Goal: Information Seeking & Learning: Learn about a topic

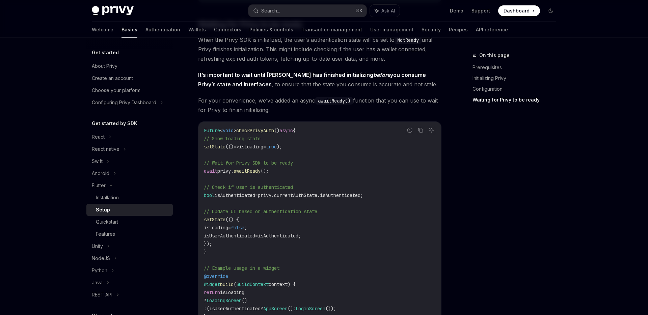
scroll to position [653, 0]
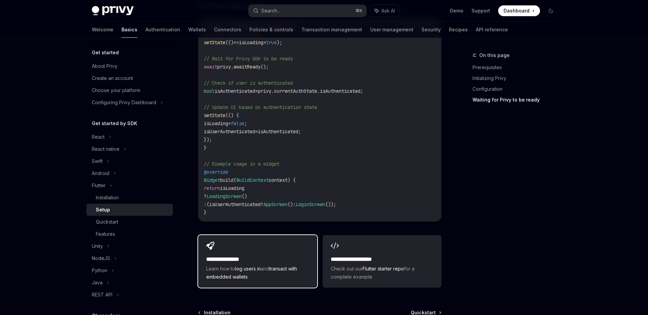
click at [308, 255] on h2 "**********" at bounding box center [287, 259] width 162 height 8
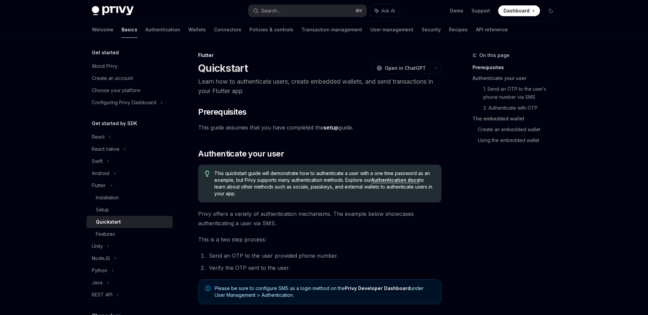
type textarea "*"
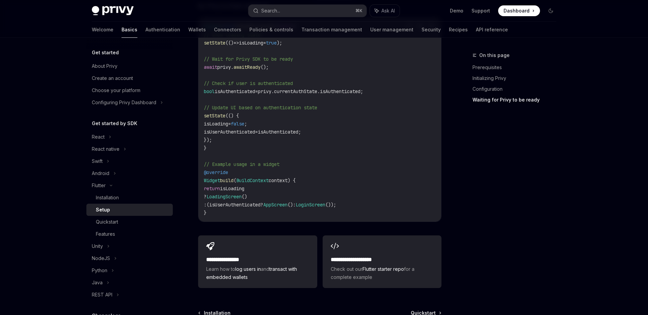
scroll to position [653, 0]
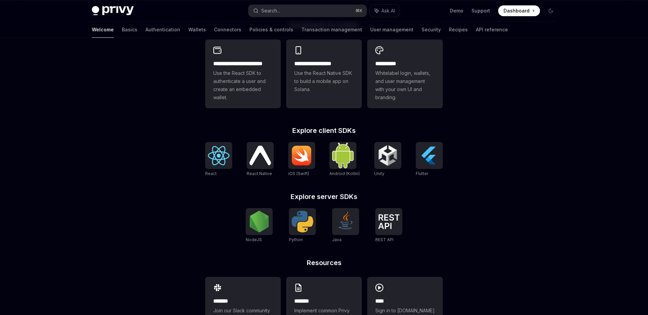
scroll to position [205, 0]
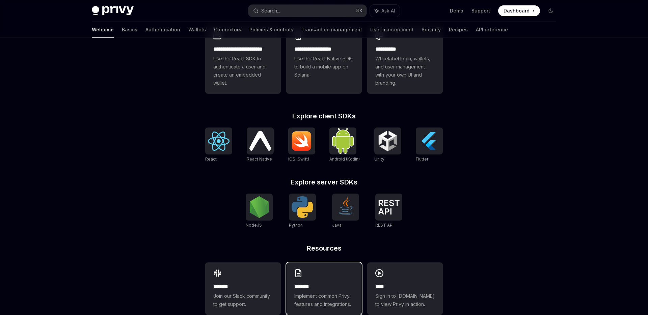
click at [300, 269] on icon at bounding box center [298, 273] width 8 height 8
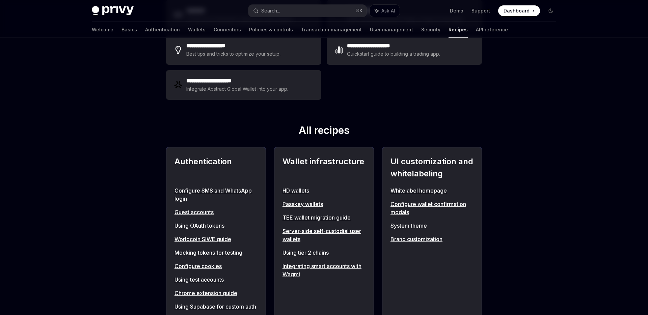
scroll to position [162, 0]
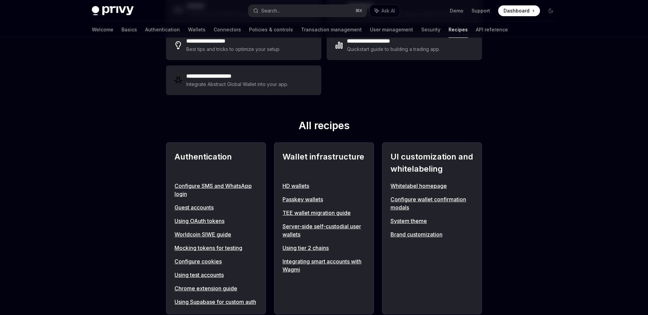
click at [198, 217] on link "Using OAuth tokens" at bounding box center [215, 221] width 83 height 8
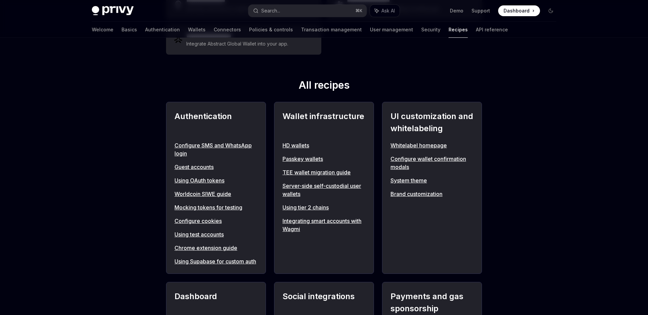
scroll to position [214, 0]
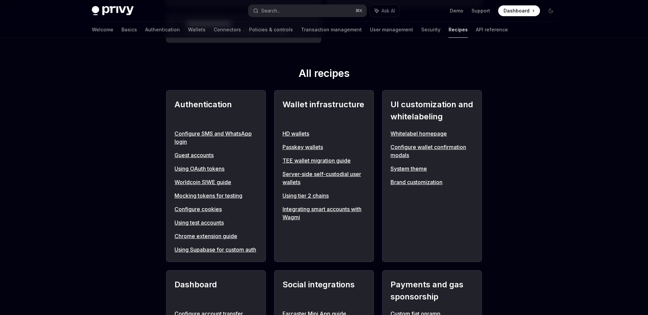
click at [191, 246] on link "Using Supabase for custom auth" at bounding box center [215, 250] width 83 height 8
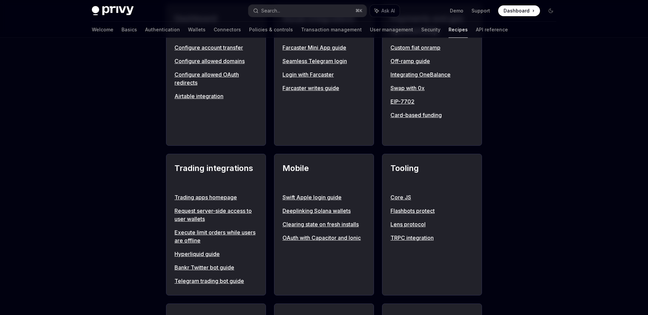
scroll to position [489, 0]
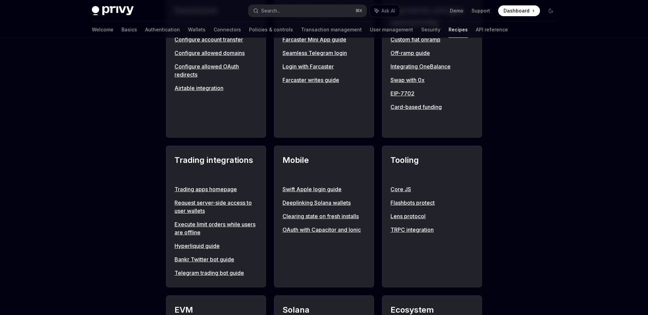
type textarea "*"
